Goal: Task Accomplishment & Management: Use online tool/utility

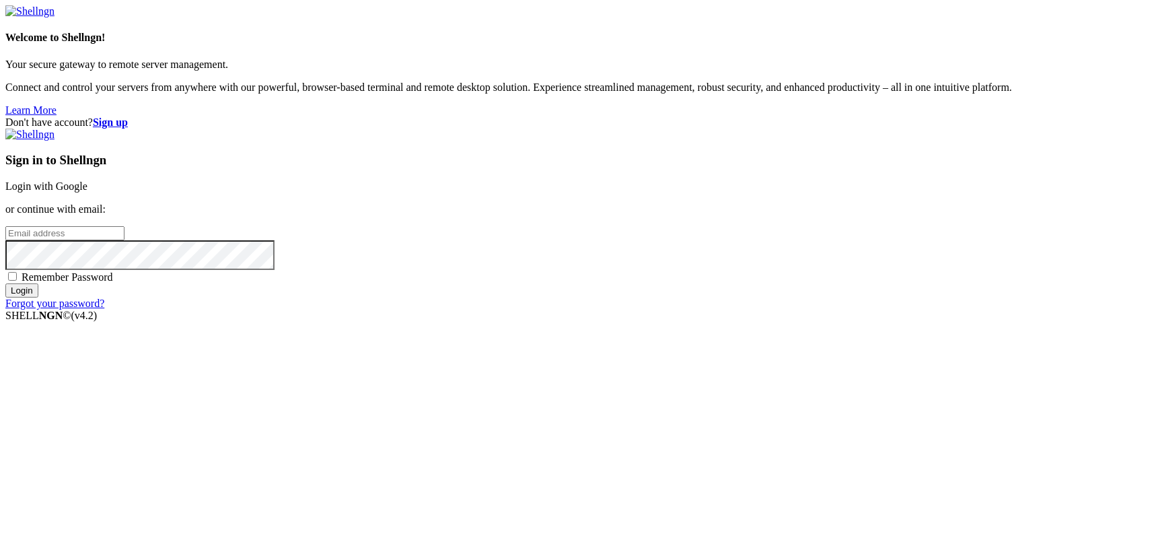
type input "kcs.fa"
click at [87, 192] on link "Login with Google" at bounding box center [46, 185] width 82 height 11
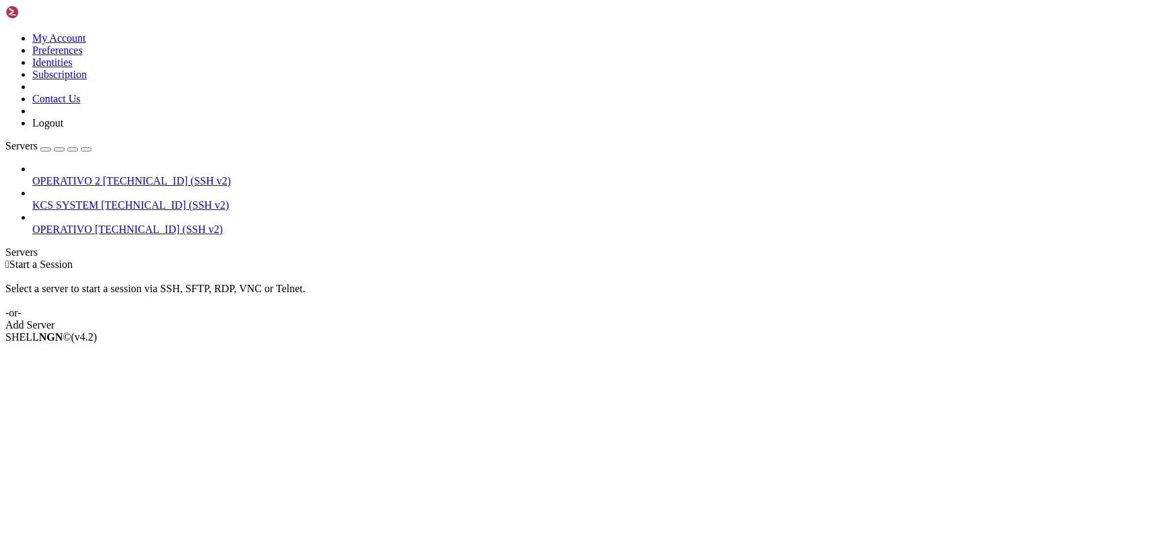
click at [98, 199] on span "KCS SYSTEM" at bounding box center [65, 204] width 66 height 11
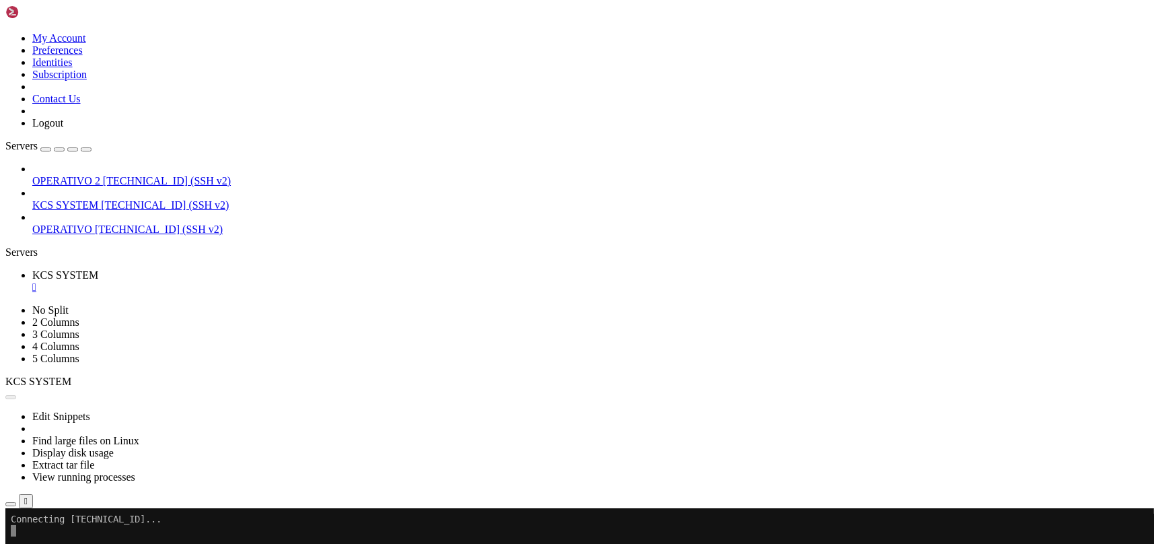
click at [11, 504] on icon "button" at bounding box center [11, 504] width 0 height 0
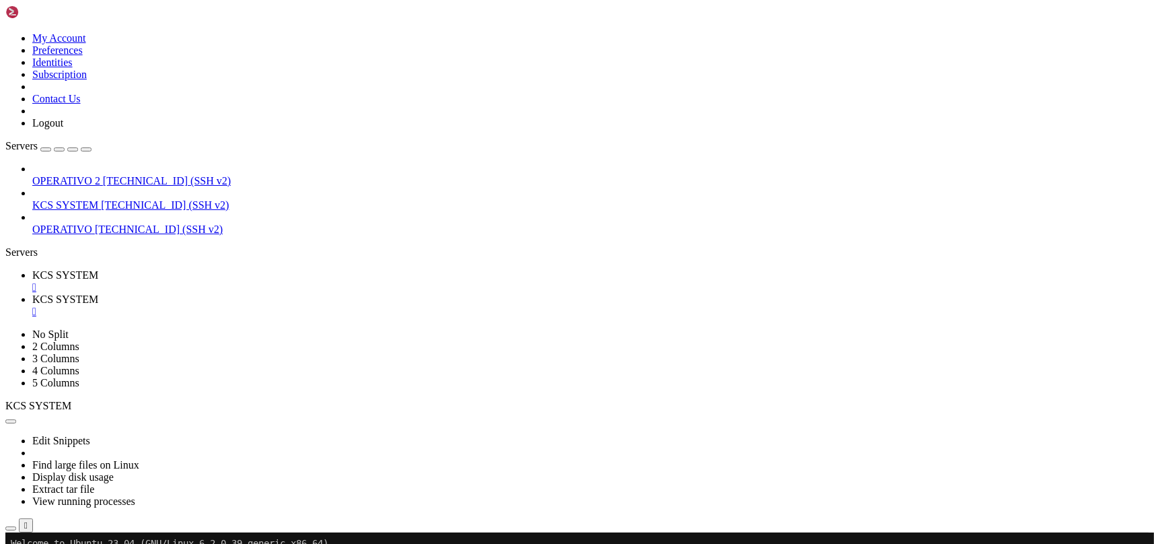
scroll to position [269, 0]
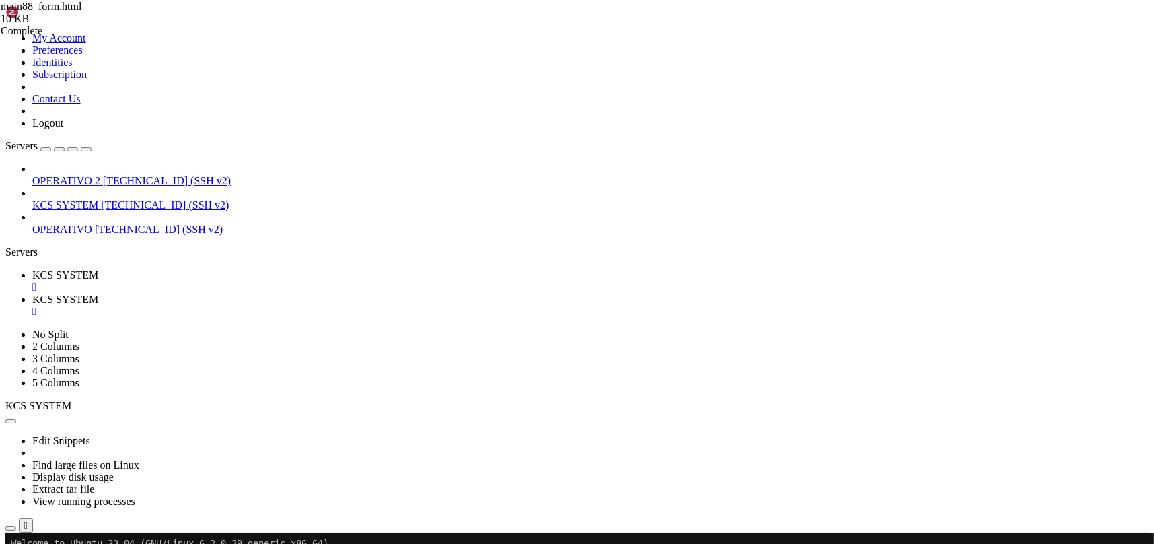
click at [198, 269] on link "KCS SYSTEM " at bounding box center [590, 281] width 1116 height 24
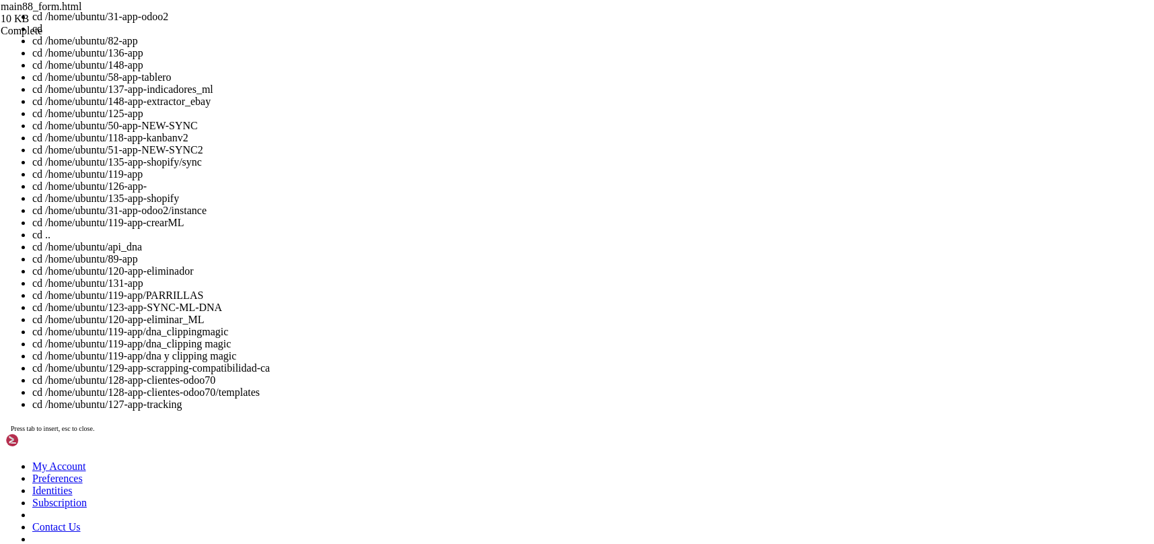
drag, startPoint x: 432, startPoint y: 269, endPoint x: 250, endPoint y: 209, distance: 192.1
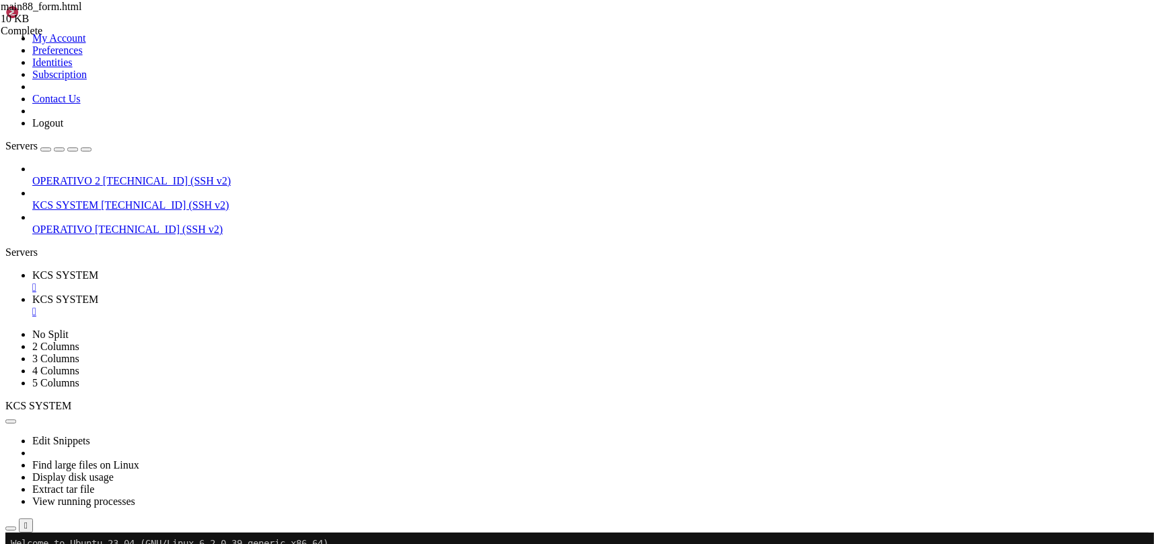
click at [98, 293] on span "KCS SYSTEM" at bounding box center [65, 298] width 66 height 11
click at [98, 269] on span "KCS SYSTEM" at bounding box center [65, 274] width 66 height 11
click at [291, 412] on div "Edit Snippets Find large files on Linux Display disk usage Extract tar file Vie…" at bounding box center [576, 472] width 1143 height 120
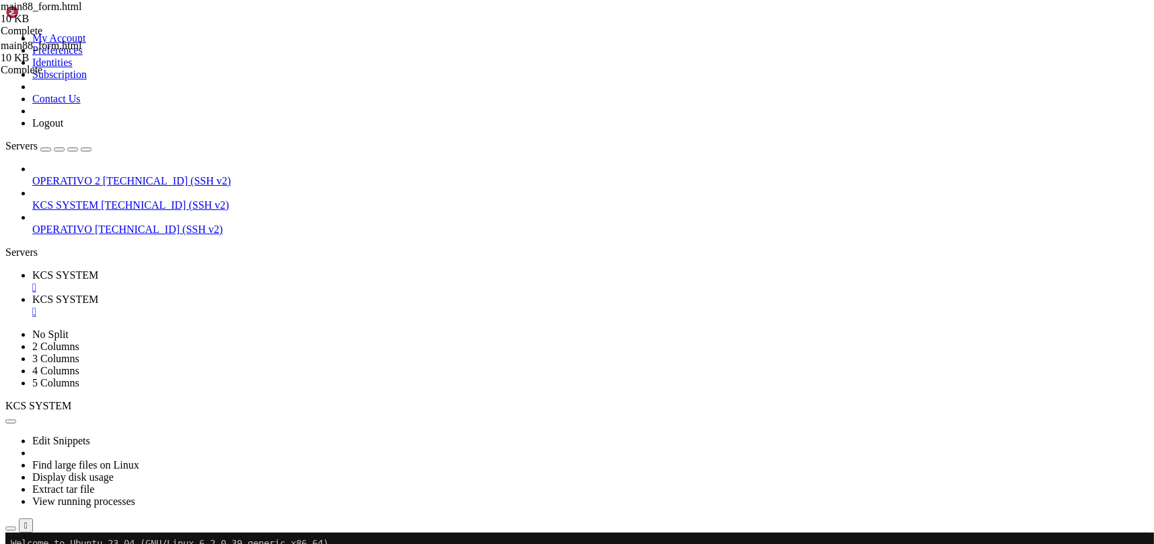
drag, startPoint x: 295, startPoint y: 22, endPoint x: 411, endPoint y: 233, distance: 241.2
click at [295, 293] on link "KCS SYSTEM " at bounding box center [590, 305] width 1116 height 24
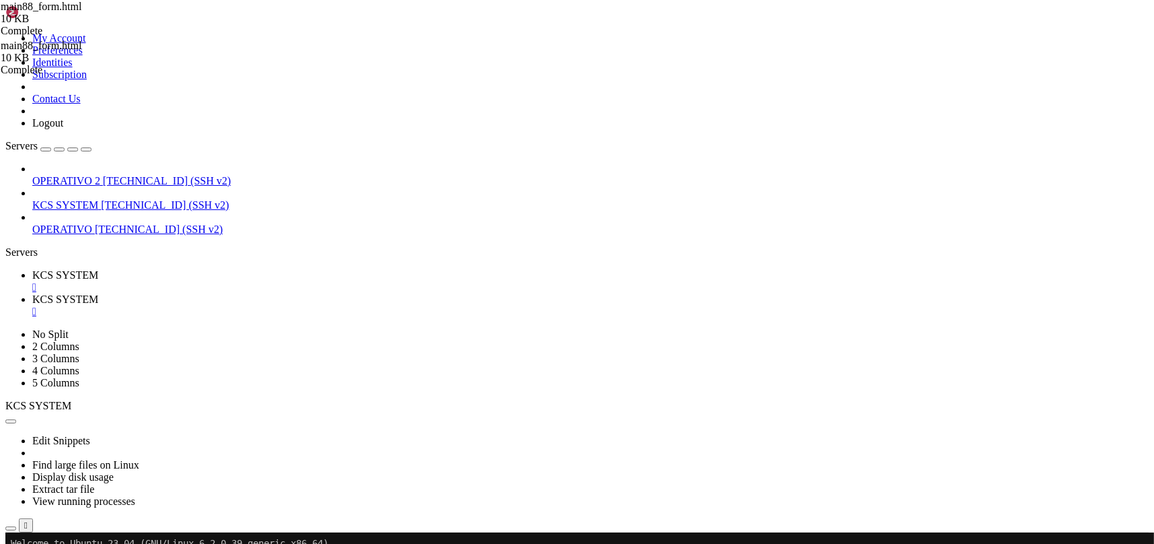
type input "/home/ubuntu/31-app-odoo2/static"
click at [98, 269] on span "KCS SYSTEM" at bounding box center [65, 274] width 66 height 11
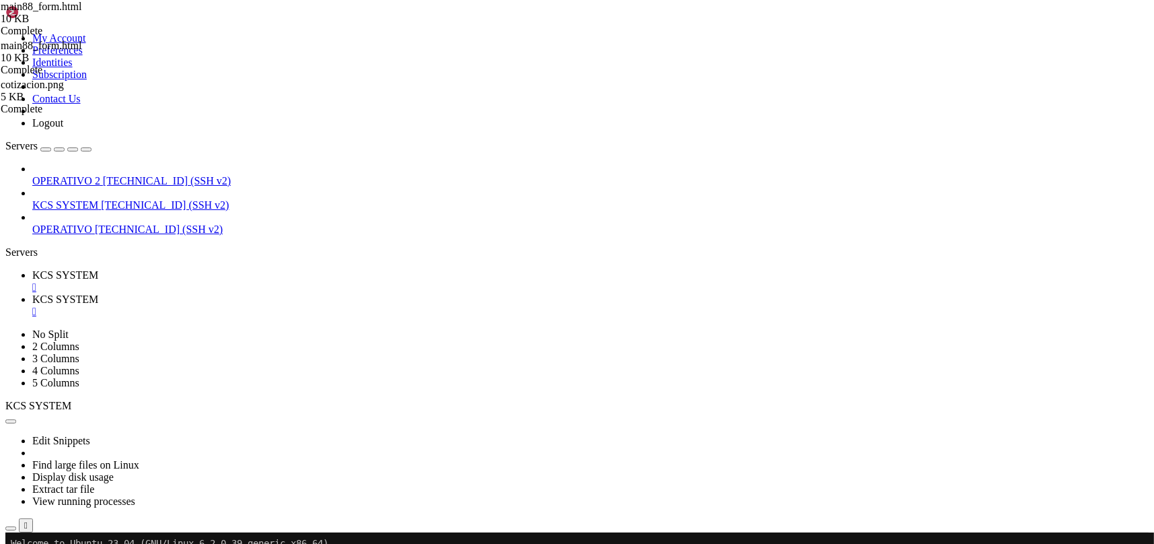
scroll to position [11, 0]
